Goal: Transaction & Acquisition: Purchase product/service

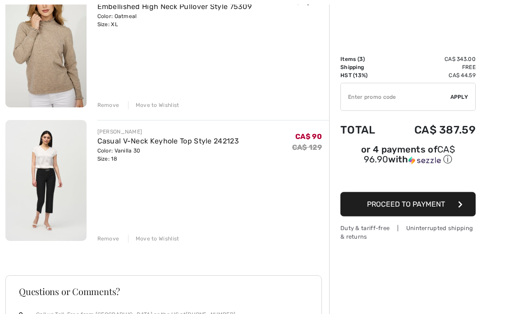
scroll to position [267, 0]
click at [438, 207] on span "Proceed to Payment" at bounding box center [406, 204] width 78 height 9
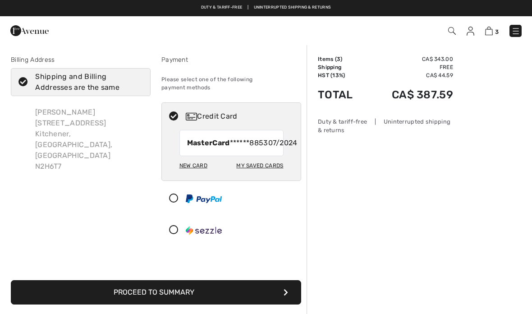
click at [199, 173] on div "New Card" at bounding box center [194, 165] width 28 height 15
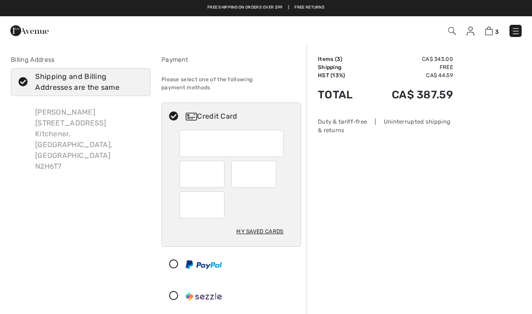
click at [259, 224] on div "My Saved Cards" at bounding box center [259, 231] width 47 height 15
radio input "true"
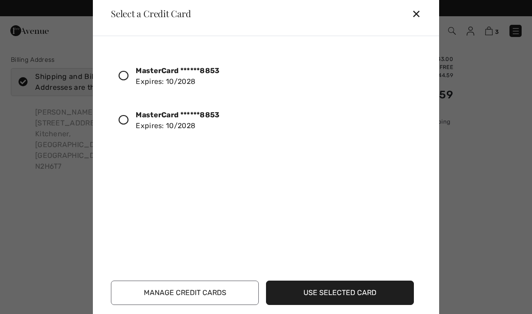
click at [172, 120] on div "MasterCard ******8853 Expires: 10/2028" at bounding box center [178, 121] width 84 height 22
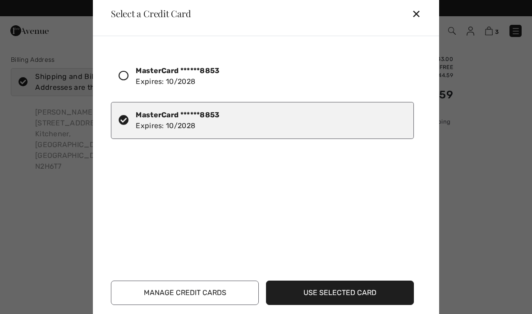
click at [120, 130] on div "MasterCard ******8853 Expires: 10/2028" at bounding box center [262, 120] width 303 height 37
click at [334, 297] on button "Use Selected Card" at bounding box center [340, 293] width 148 height 24
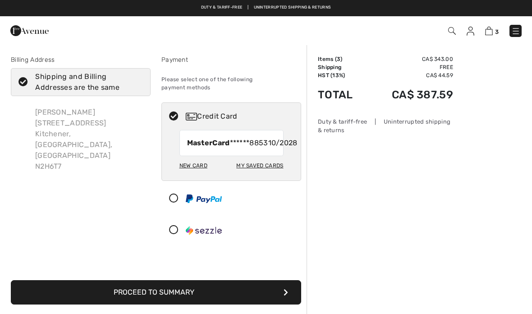
click at [190, 302] on button "Proceed to Summary" at bounding box center [156, 292] width 291 height 24
click at [283, 294] on button "Proceed to Summary" at bounding box center [156, 292] width 291 height 24
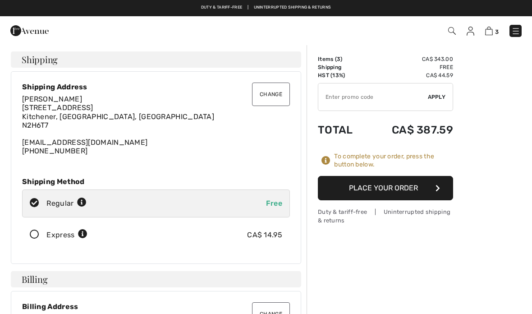
click at [401, 188] on button "Place Your Order" at bounding box center [385, 188] width 135 height 24
